Goal: Navigation & Orientation: Find specific page/section

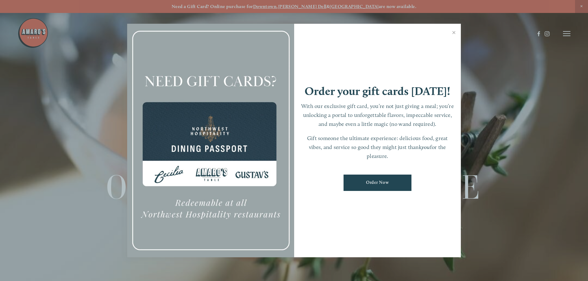
click at [561, 32] on div at bounding box center [294, 140] width 588 height 281
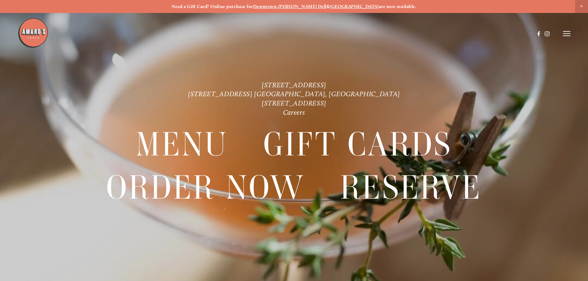
click at [567, 35] on icon at bounding box center [566, 34] width 7 height 6
click at [438, 34] on span "Menu" at bounding box center [437, 34] width 13 height 6
